Goal: Task Accomplishment & Management: Manage account settings

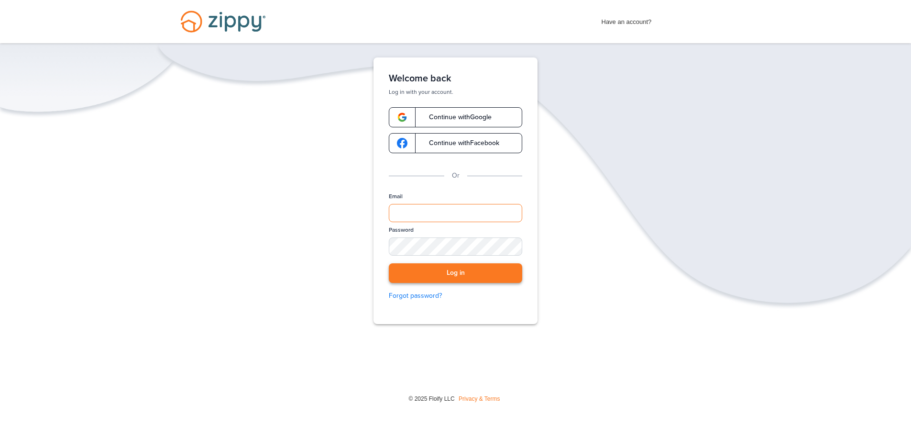
type input "**********"
click at [464, 270] on button "Log in" at bounding box center [455, 273] width 133 height 20
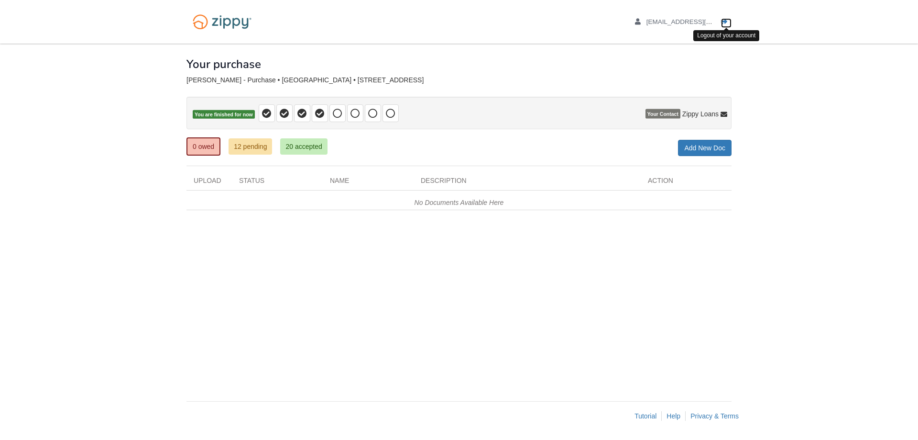
click at [722, 23] on icon "Log out" at bounding box center [724, 22] width 7 height 7
